Goal: Task Accomplishment & Management: Manage account settings

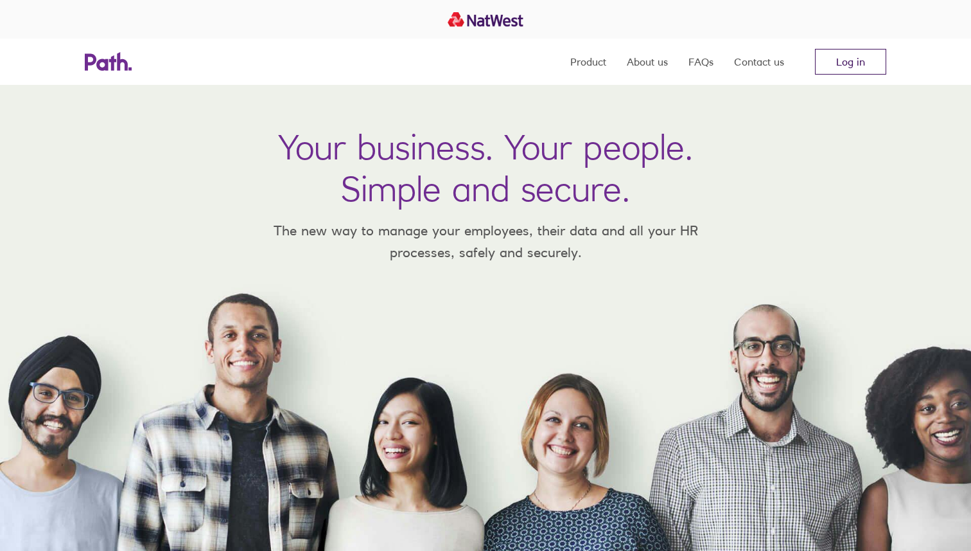
click at [840, 52] on link "Log in" at bounding box center [850, 62] width 71 height 26
click at [857, 55] on link "Log in" at bounding box center [850, 62] width 71 height 26
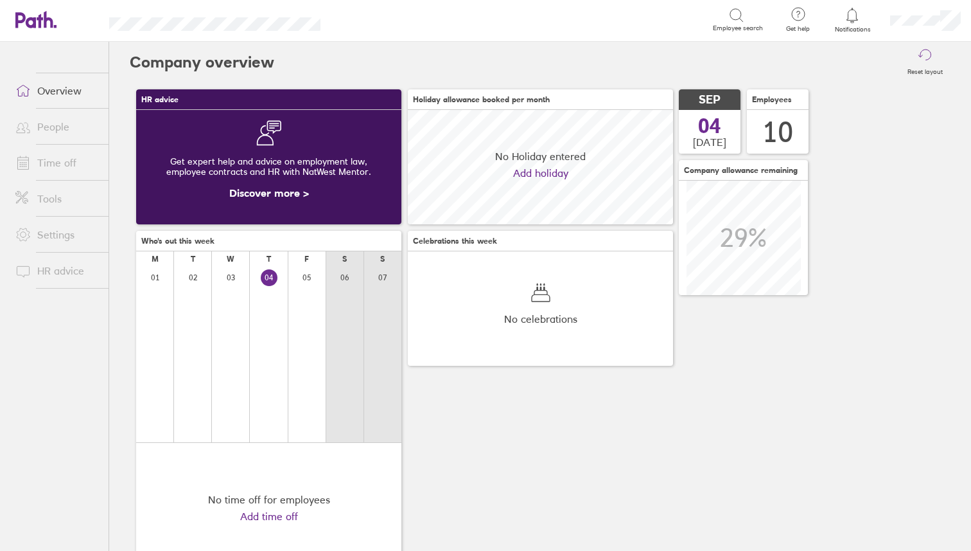
scroll to position [114, 265]
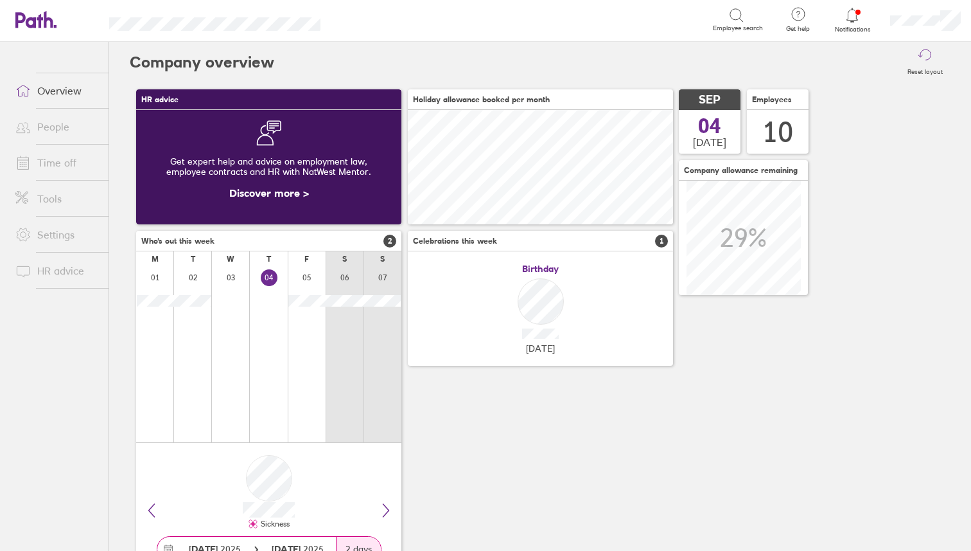
click at [872, 6] on div at bounding box center [853, 15] width 42 height 18
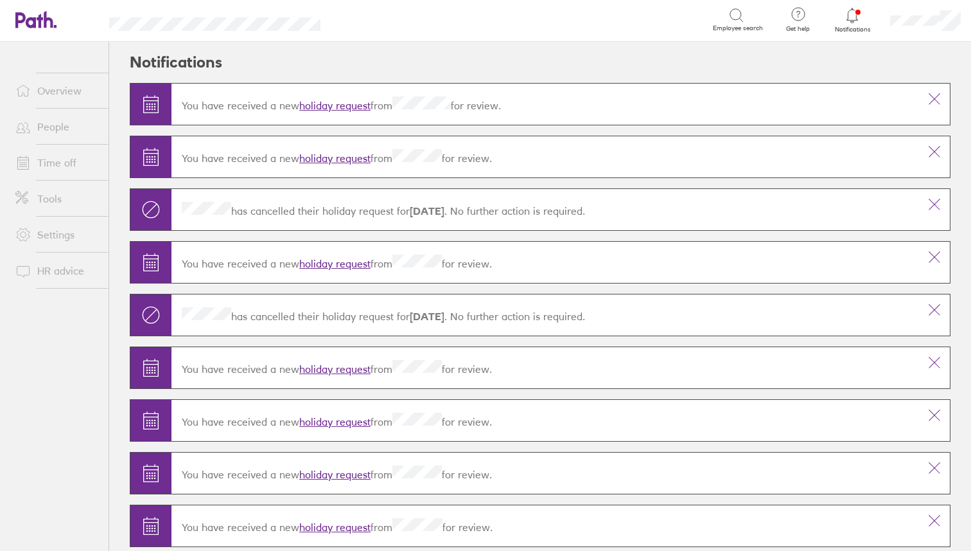
click at [360, 105] on link "holiday request" at bounding box center [334, 105] width 71 height 13
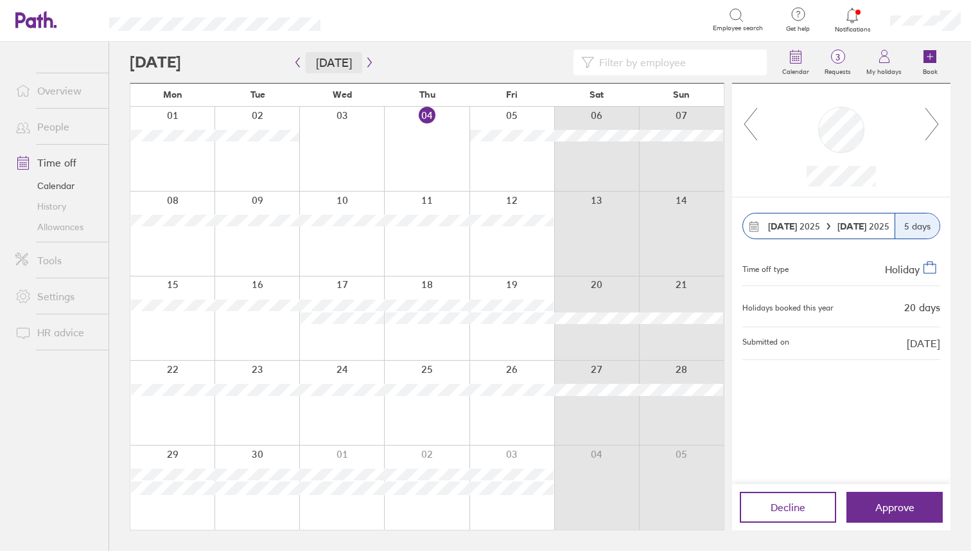
click at [355, 60] on button "Today" at bounding box center [334, 62] width 57 height 21
click at [365, 64] on icon "button" at bounding box center [370, 62] width 10 height 10
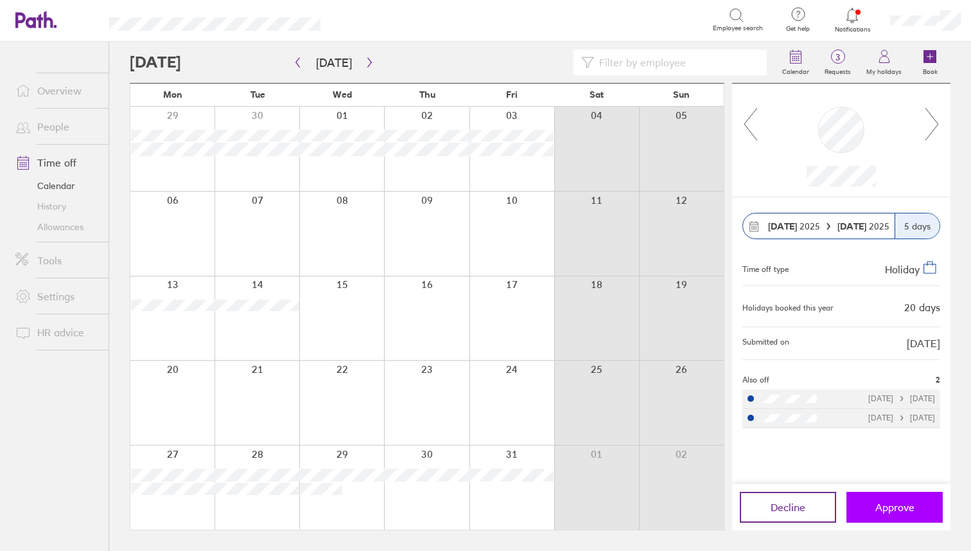
click at [923, 511] on button "Approve" at bounding box center [895, 506] width 96 height 31
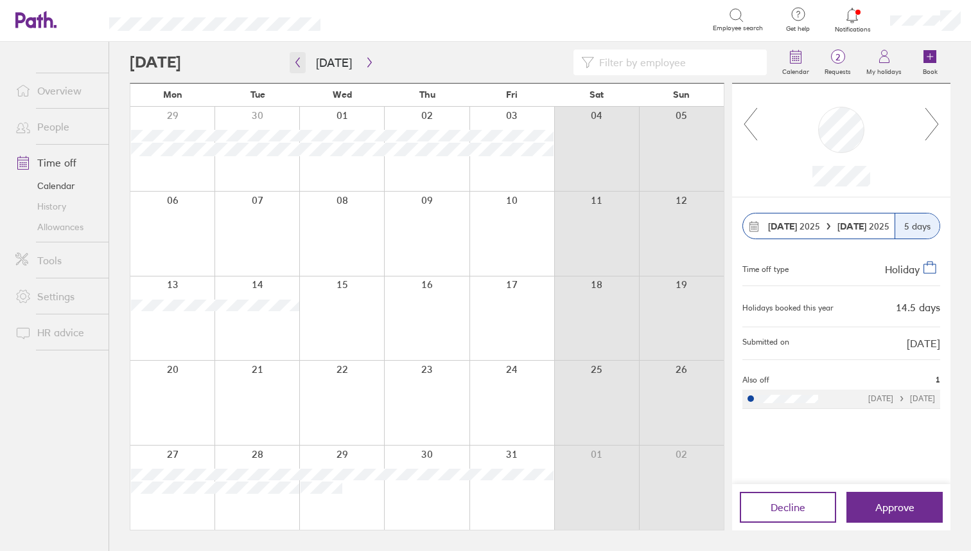
click at [302, 61] on icon "button" at bounding box center [298, 62] width 10 height 10
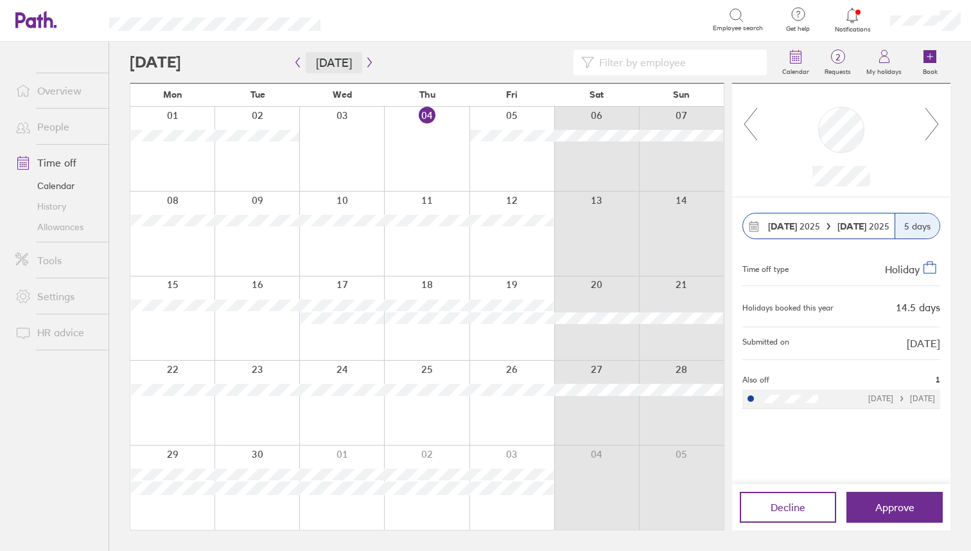
click at [353, 61] on button "Today" at bounding box center [334, 62] width 57 height 21
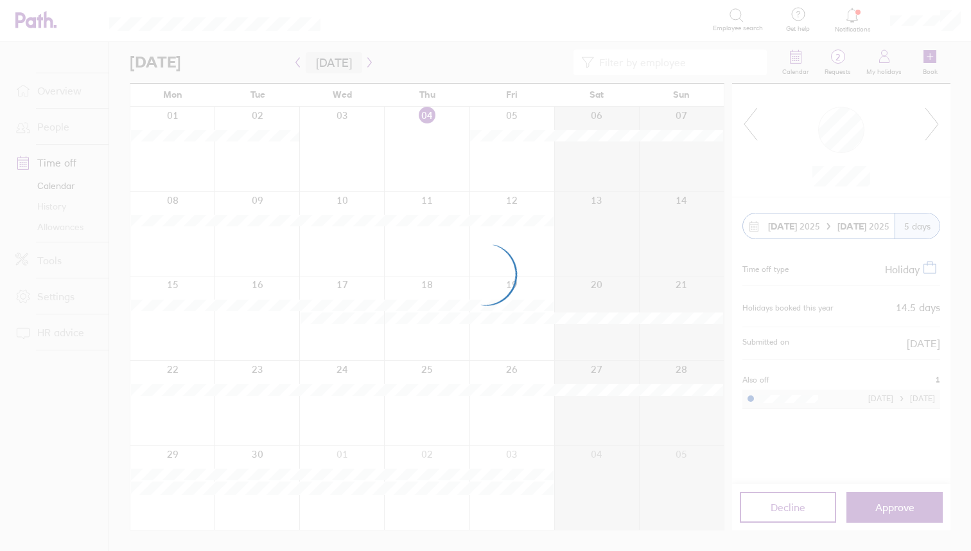
click at [355, 61] on div at bounding box center [485, 275] width 971 height 551
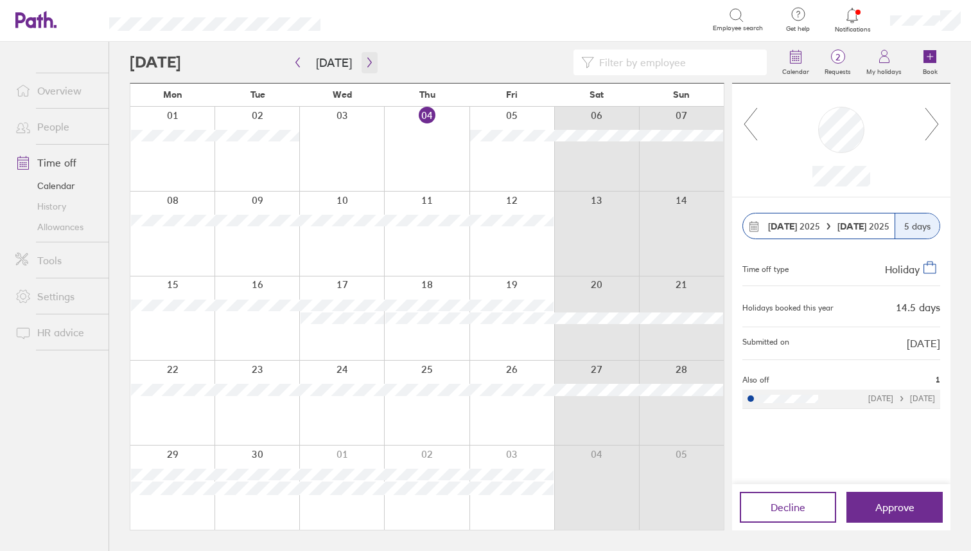
click at [367, 60] on icon "button" at bounding box center [369, 63] width 4 height 10
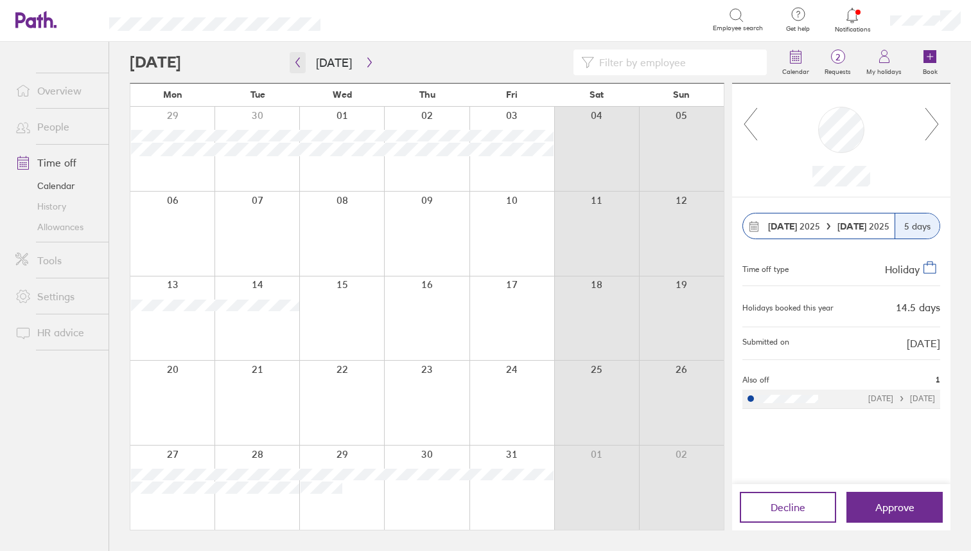
click at [298, 57] on button "button" at bounding box center [298, 62] width 16 height 21
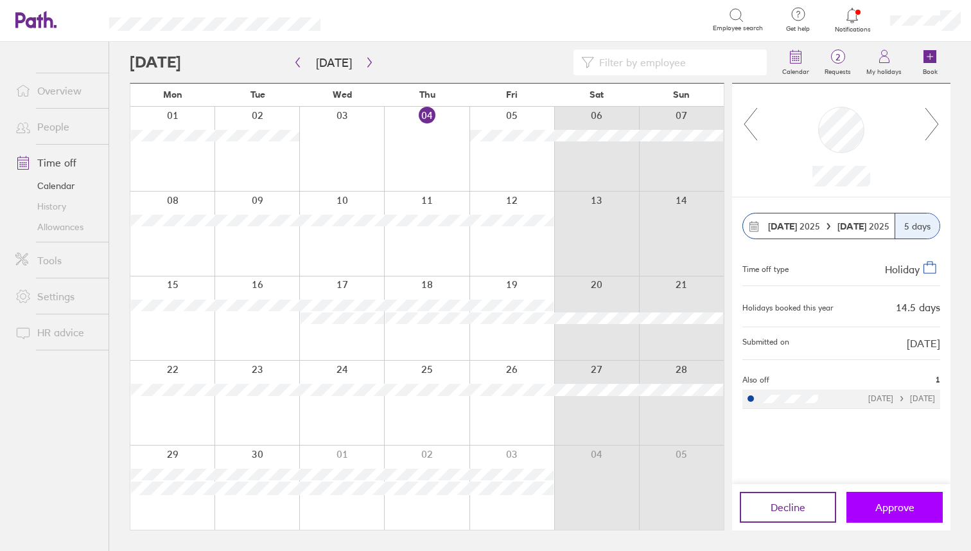
click at [899, 501] on span "Approve" at bounding box center [895, 507] width 39 height 12
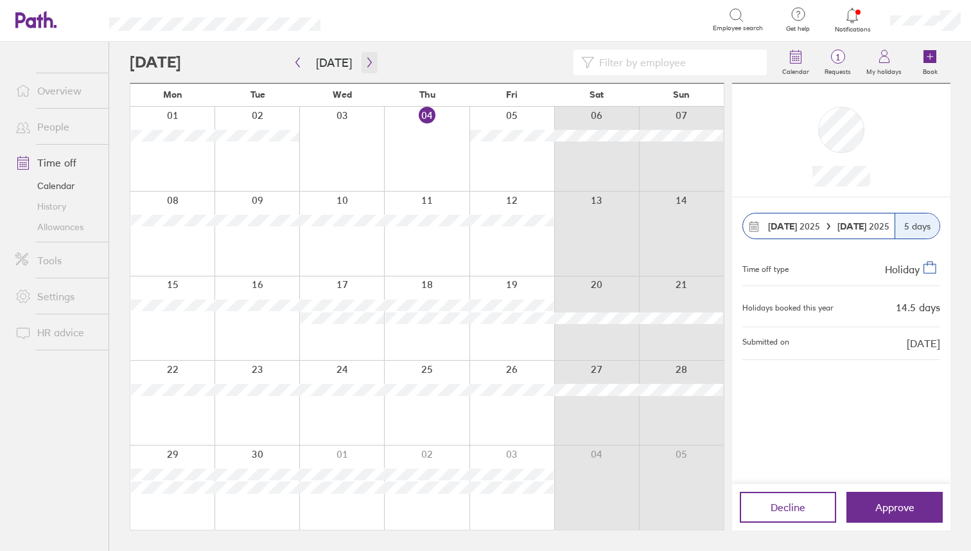
click at [362, 55] on button "button" at bounding box center [370, 62] width 16 height 21
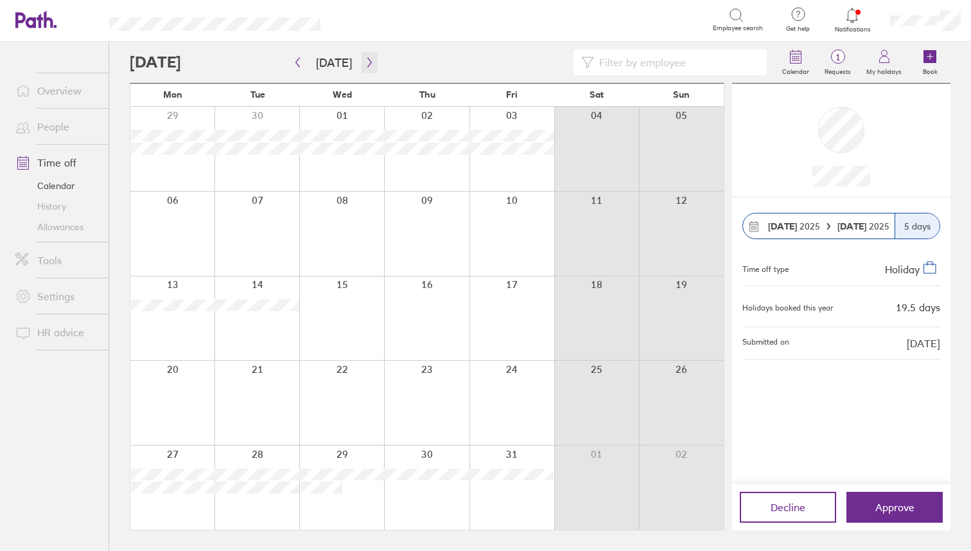
click at [365, 62] on icon "button" at bounding box center [370, 62] width 10 height 10
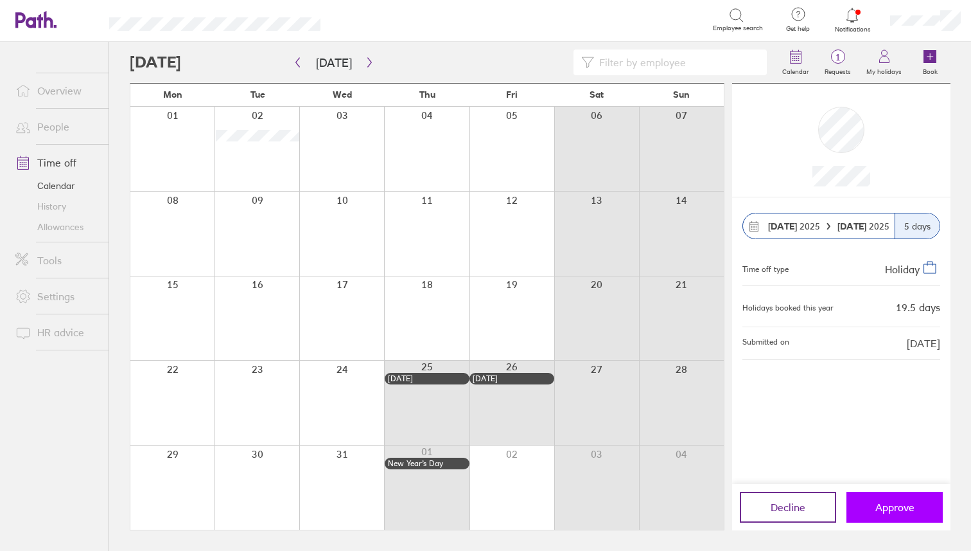
click at [926, 499] on button "Approve" at bounding box center [895, 506] width 96 height 31
